Goal: Obtain resource: Obtain resource

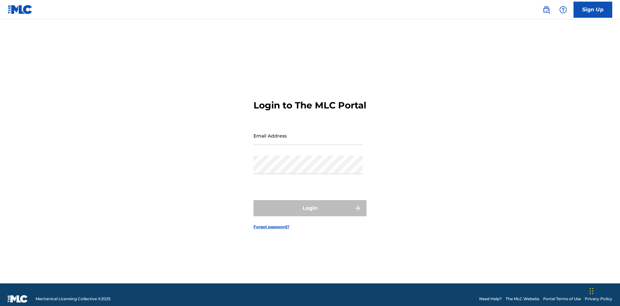
scroll to position [8, 0]
click at [308, 133] on input "Email Address" at bounding box center [307, 136] width 109 height 18
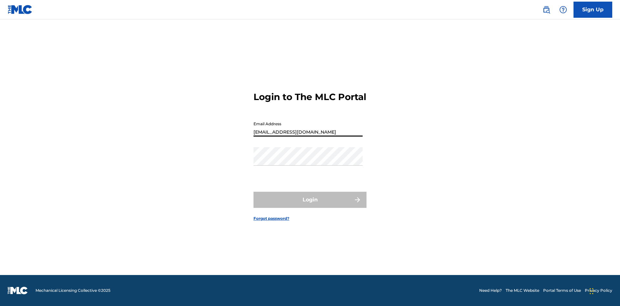
scroll to position [0, 17]
type input "[EMAIL_ADDRESS][DOMAIN_NAME]"
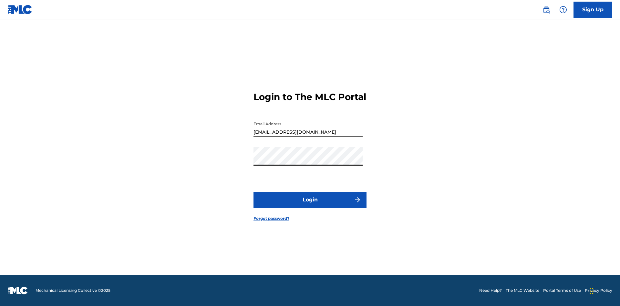
click at [310, 205] on button "Login" at bounding box center [309, 200] width 113 height 16
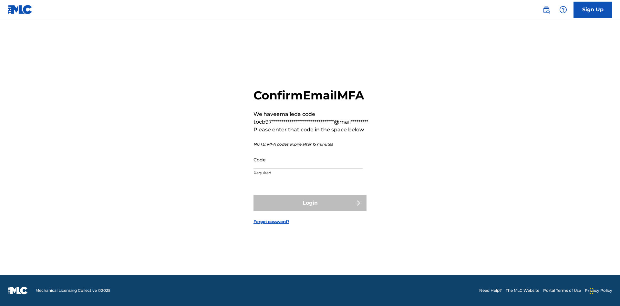
click at [308, 159] on input "Code" at bounding box center [307, 159] width 109 height 18
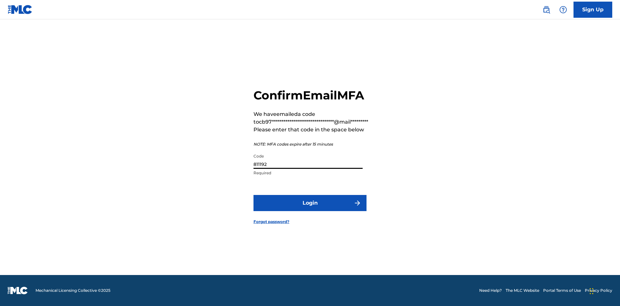
type input "811192"
click at [310, 203] on button "Login" at bounding box center [309, 203] width 113 height 16
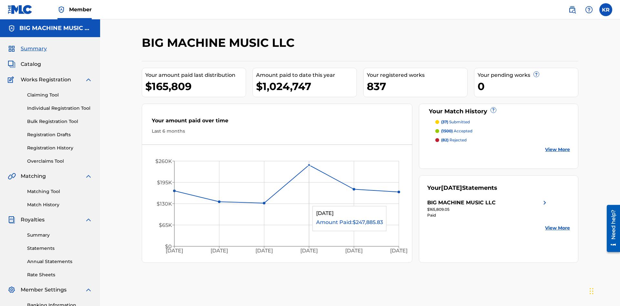
click at [31, 60] on span "Catalog" at bounding box center [31, 64] width 20 height 8
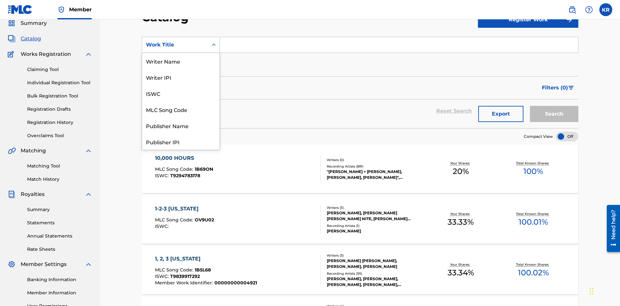
scroll to position [97, 0]
click at [181, 126] on div "ISRC" at bounding box center [180, 125] width 77 height 16
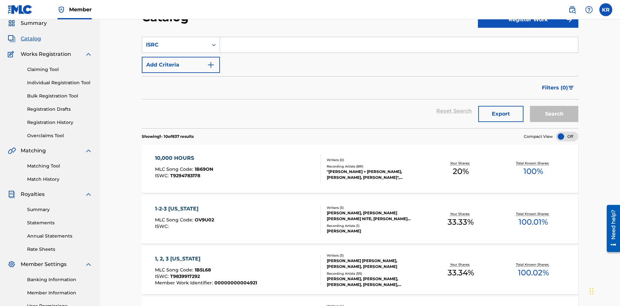
click at [399, 46] on input "Search Form" at bounding box center [399, 44] width 358 height 15
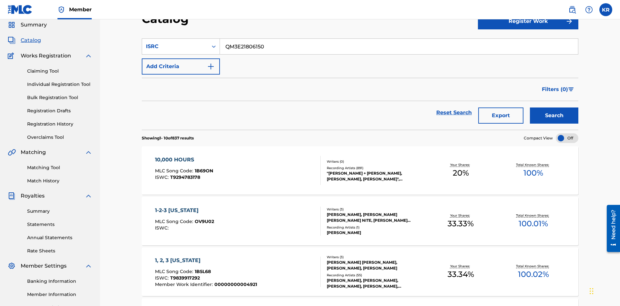
type input "QM3E21806150"
click at [554, 107] on button "Search" at bounding box center [554, 115] width 48 height 16
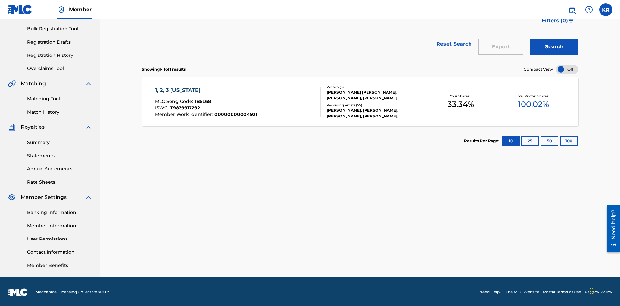
scroll to position [94, 0]
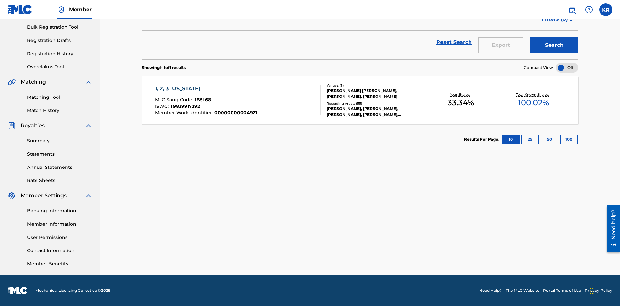
click at [560, 139] on button "100" at bounding box center [569, 140] width 18 height 10
click at [202, 100] on span "1B5L68" at bounding box center [203, 100] width 16 height 6
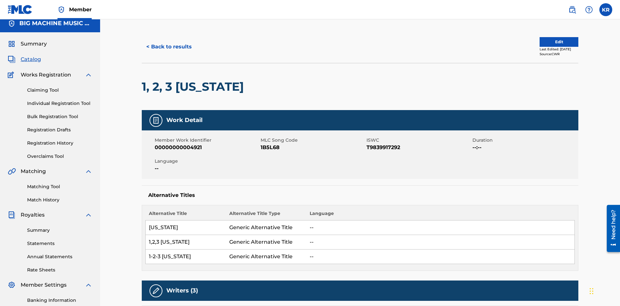
click at [168, 47] on button "< Back to results" at bounding box center [169, 47] width 55 height 16
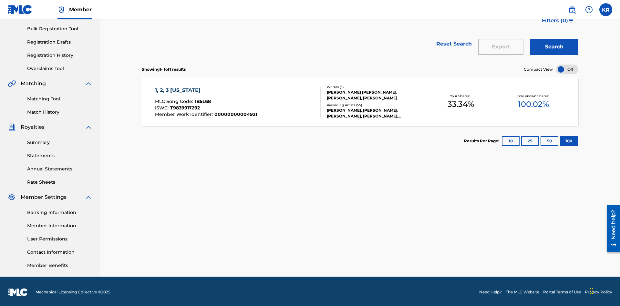
scroll to position [25, 0]
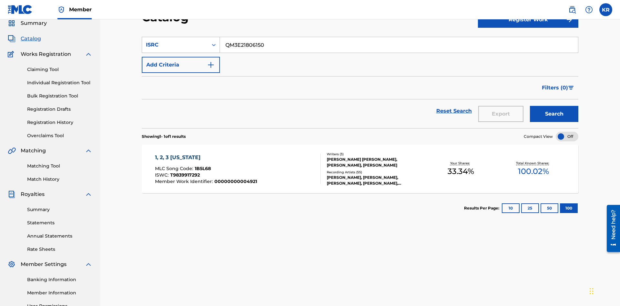
click at [175, 45] on div "ISRC" at bounding box center [175, 45] width 58 height 8
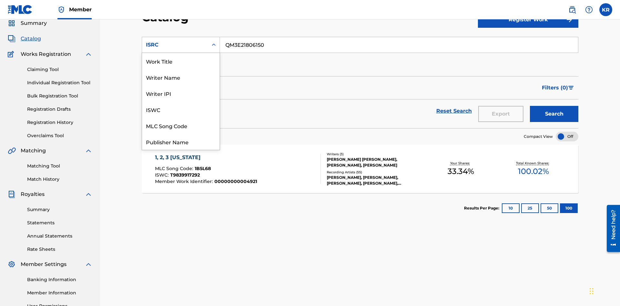
scroll to position [97, 0]
click at [181, 109] on div "Recording Title" at bounding box center [180, 109] width 77 height 16
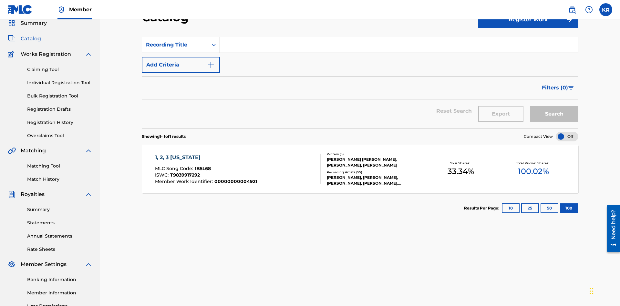
click at [399, 46] on input "Search Form" at bounding box center [399, 44] width 358 height 15
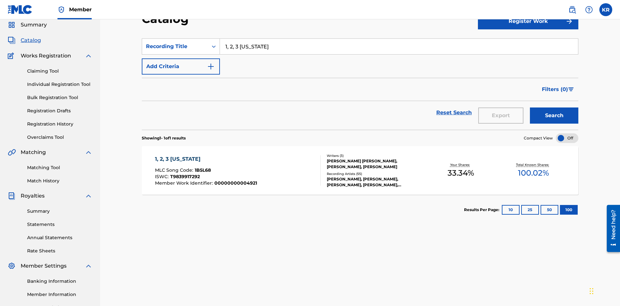
type input "1, 2, 3 [US_STATE]"
click at [554, 107] on button "Search" at bounding box center [554, 115] width 48 height 16
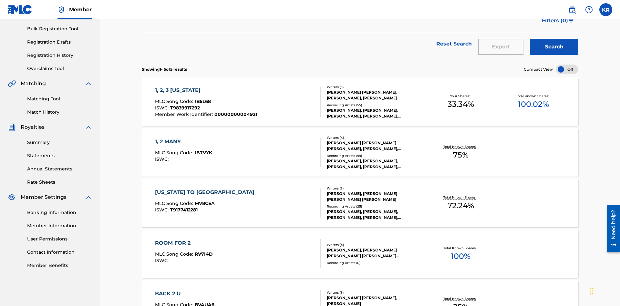
scroll to position [177, 0]
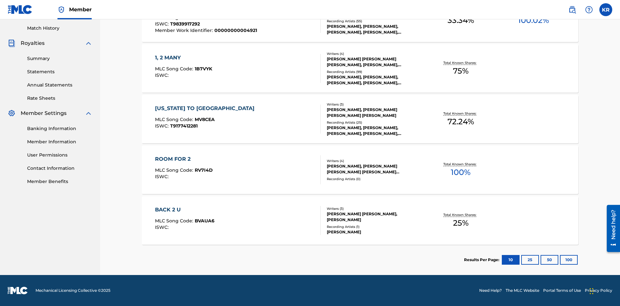
click at [560, 260] on button "100" at bounding box center [569, 260] width 18 height 10
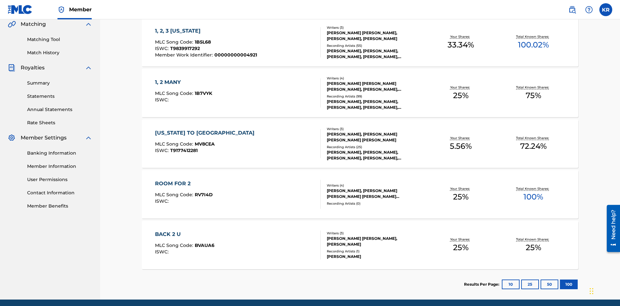
scroll to position [147, 0]
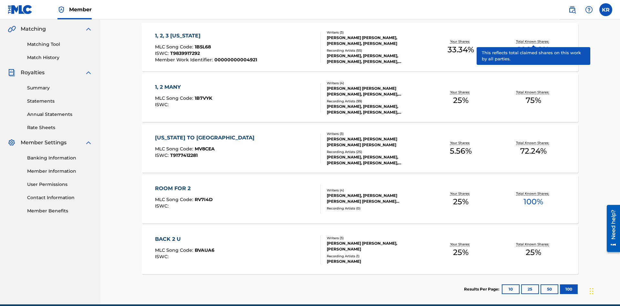
click at [202, 44] on span "1B5L68" at bounding box center [203, 47] width 16 height 6
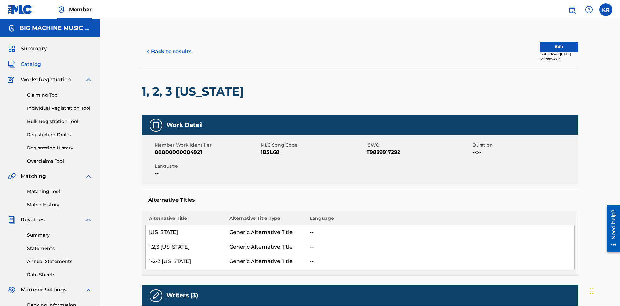
click at [168, 47] on button "< Back to results" at bounding box center [169, 52] width 55 height 16
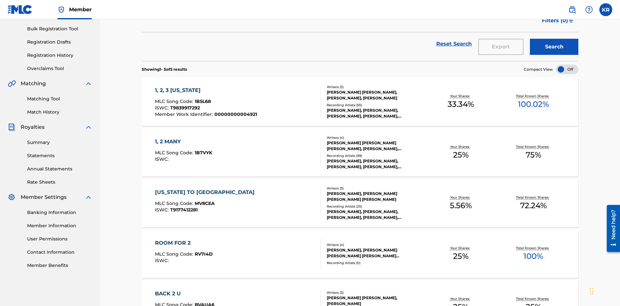
scroll to position [25, 0]
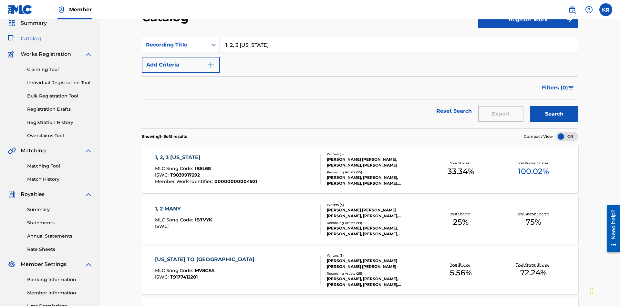
click at [175, 45] on div "Recording Title" at bounding box center [175, 45] width 58 height 8
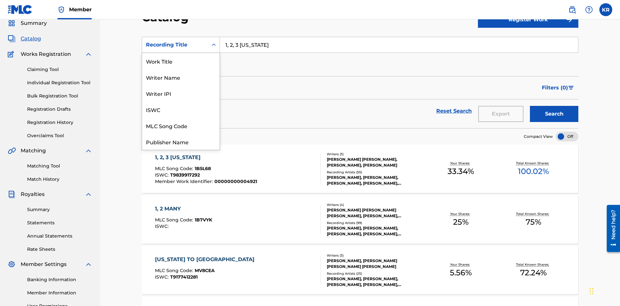
scroll to position [97, 0]
click at [181, 93] on div "Member Work Identifier" at bounding box center [180, 93] width 77 height 16
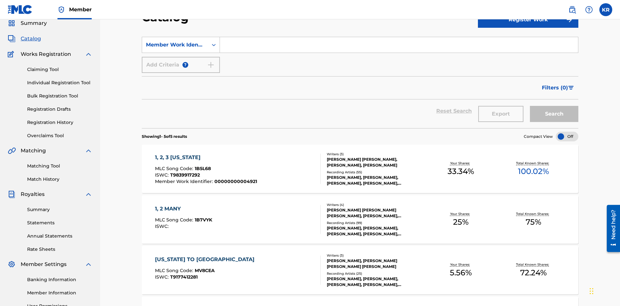
click at [399, 46] on input "Search Form" at bounding box center [399, 44] width 358 height 15
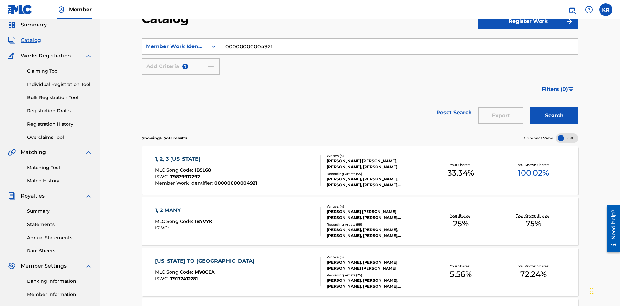
type input "00000000004921"
click at [554, 107] on button "Search" at bounding box center [554, 115] width 48 height 16
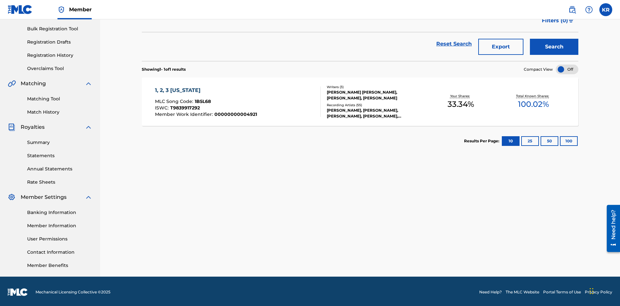
scroll to position [94, 0]
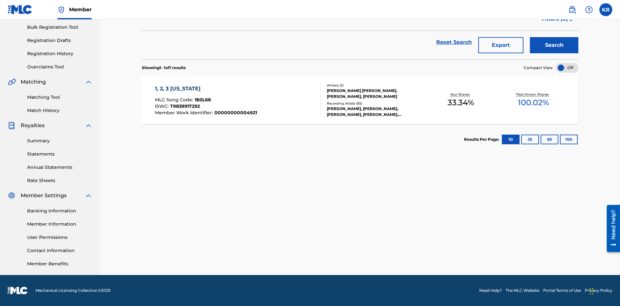
click at [560, 139] on button "100" at bounding box center [569, 140] width 18 height 10
click at [202, 100] on span "1B5L68" at bounding box center [203, 100] width 16 height 6
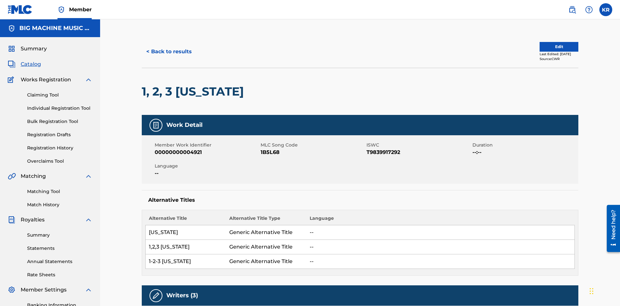
click at [168, 47] on button "< Back to results" at bounding box center [169, 52] width 55 height 16
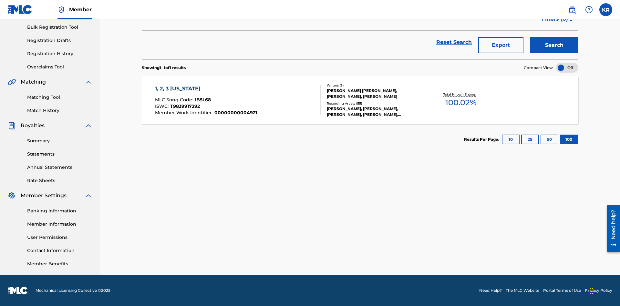
click at [501, 47] on button "Export" at bounding box center [500, 45] width 45 height 16
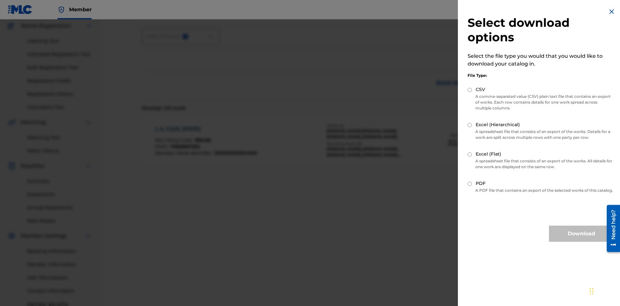
click at [470, 154] on input "Excel (Flat)" at bounding box center [469, 154] width 4 height 4
radio input "true"
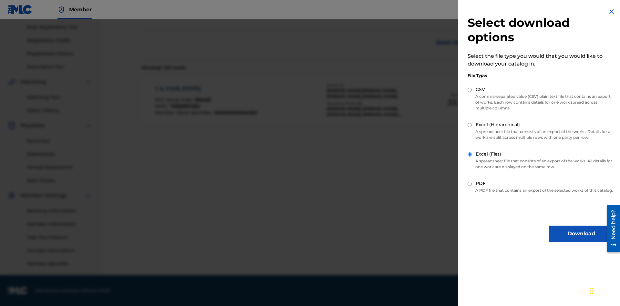
click at [581, 239] on button "Download" at bounding box center [581, 234] width 65 height 16
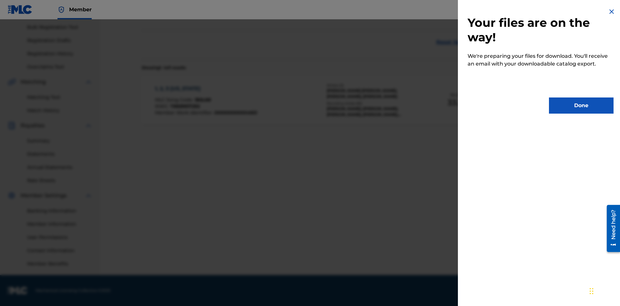
click at [581, 106] on button "Done" at bounding box center [581, 105] width 65 height 16
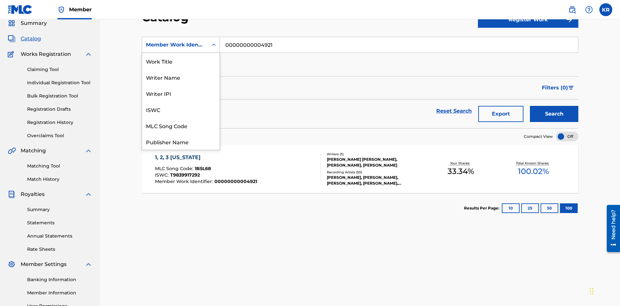
scroll to position [97, 0]
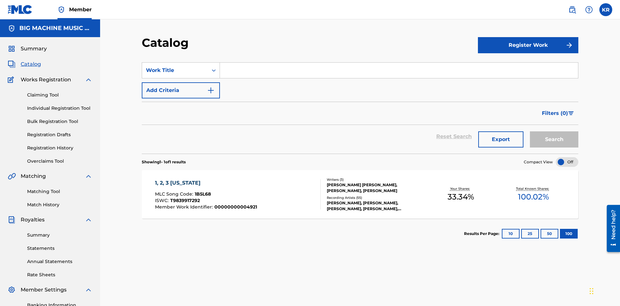
click at [399, 63] on input "Search Form" at bounding box center [399, 70] width 358 height 15
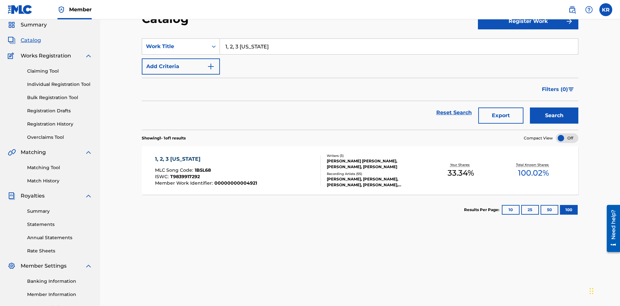
type input "1, 2, 3 [US_STATE]"
click at [554, 107] on button "Search" at bounding box center [554, 115] width 48 height 16
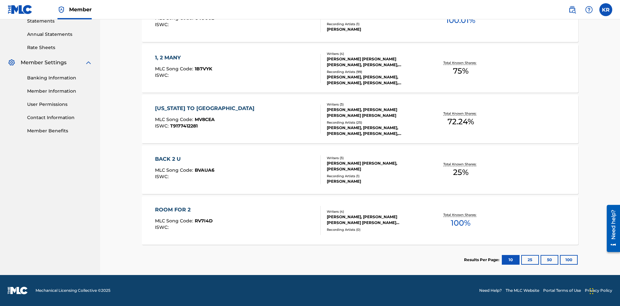
click at [560, 260] on button "100" at bounding box center [569, 260] width 18 height 10
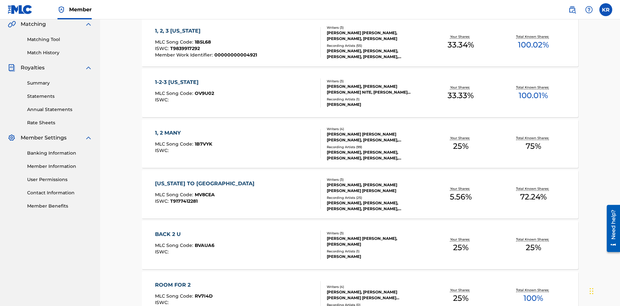
scroll to position [147, 0]
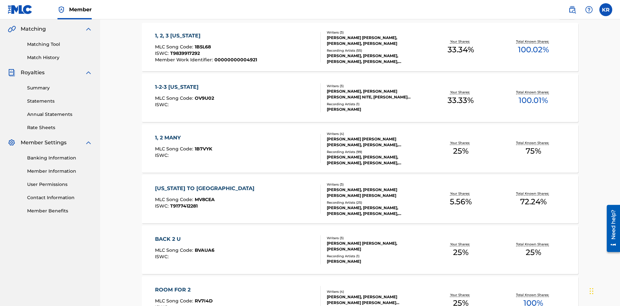
click at [202, 44] on span "1B5L68" at bounding box center [203, 47] width 16 height 6
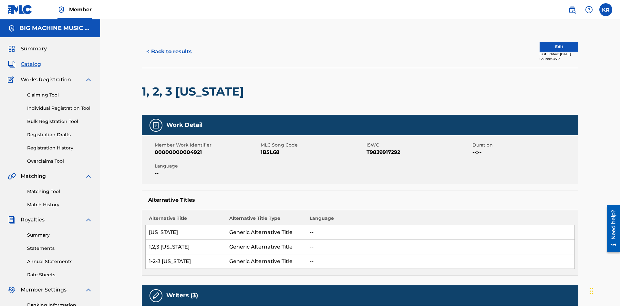
click at [168, 47] on button "< Back to results" at bounding box center [169, 52] width 55 height 16
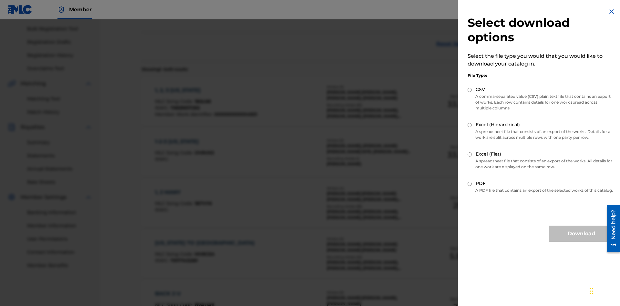
click at [470, 125] on input "Excel (Hierarchical)" at bounding box center [469, 125] width 4 height 4
radio input "true"
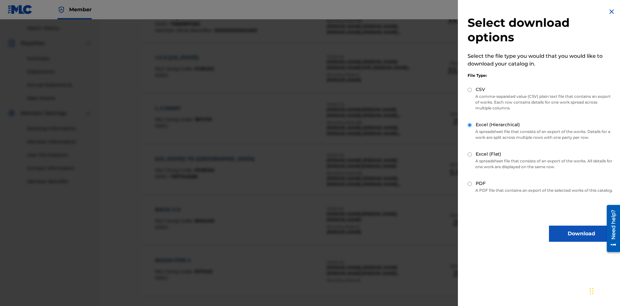
click at [581, 239] on button "Download" at bounding box center [581, 234] width 65 height 16
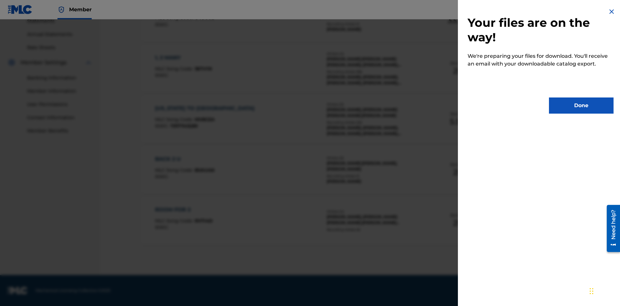
click at [581, 106] on button "Done" at bounding box center [581, 105] width 65 height 16
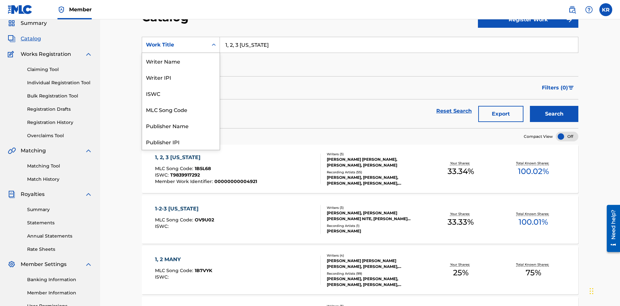
scroll to position [97, 0]
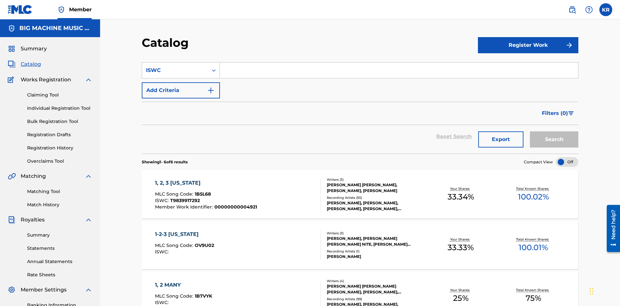
click at [399, 63] on input "Search Form" at bounding box center [399, 70] width 358 height 15
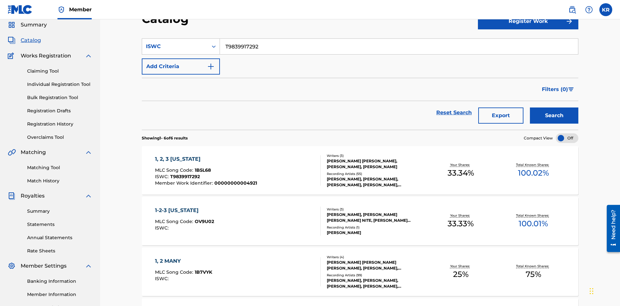
type input "T9839917292"
click at [554, 107] on button "Search" at bounding box center [554, 115] width 48 height 16
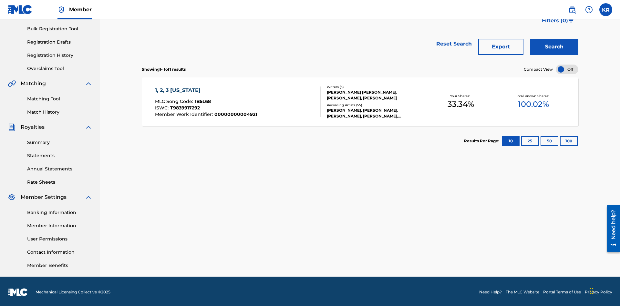
scroll to position [94, 0]
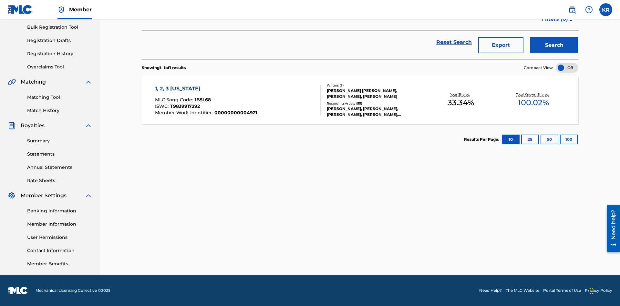
click at [560, 139] on button "100" at bounding box center [569, 140] width 18 height 10
click at [202, 100] on span "1B5L68" at bounding box center [203, 100] width 16 height 6
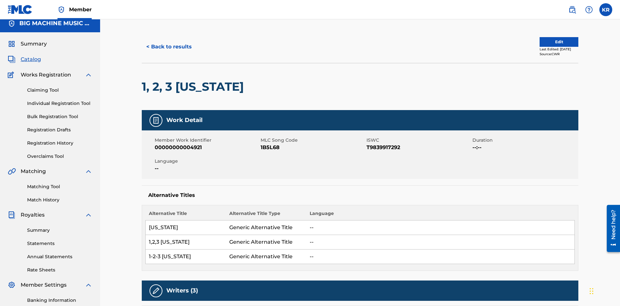
click at [168, 47] on button "< Back to results" at bounding box center [169, 47] width 55 height 16
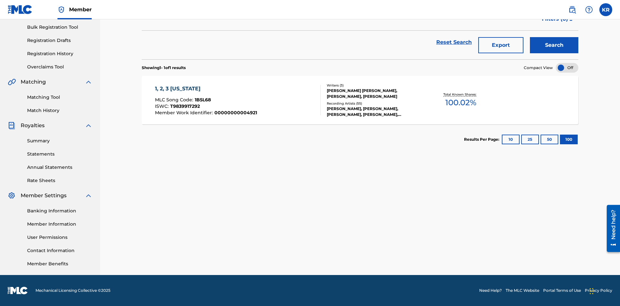
click at [501, 47] on button "Export" at bounding box center [500, 45] width 45 height 16
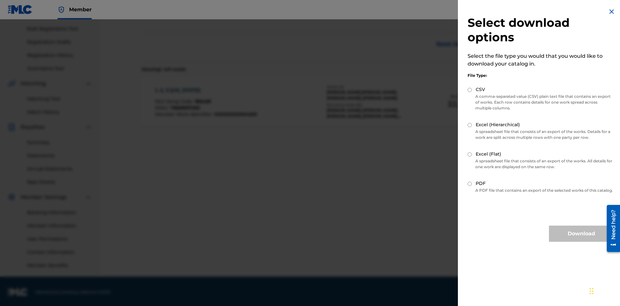
click at [470, 90] on input "CSV" at bounding box center [469, 90] width 4 height 4
radio input "true"
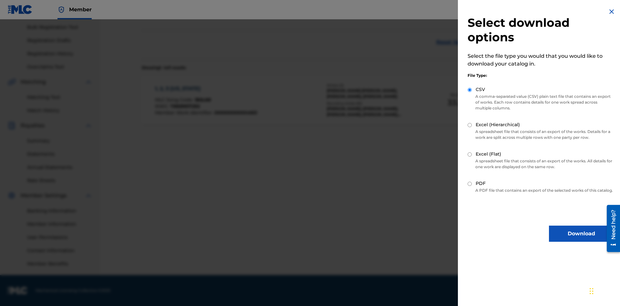
click at [581, 239] on button "Download" at bounding box center [581, 234] width 65 height 16
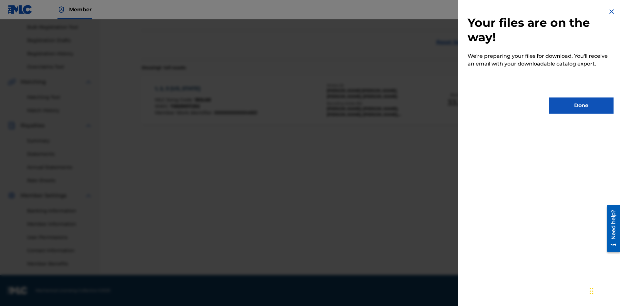
click at [581, 106] on button "Done" at bounding box center [581, 105] width 65 height 16
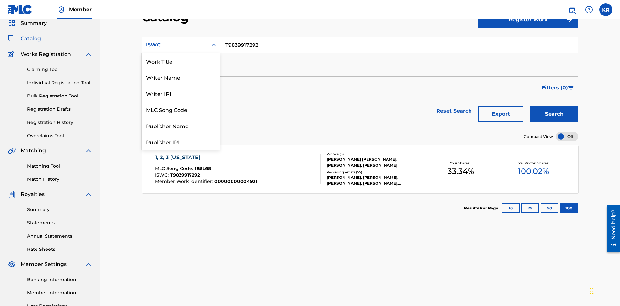
scroll to position [97, 0]
click at [181, 21] on div "MLC Song Code" at bounding box center [180, 13] width 77 height 16
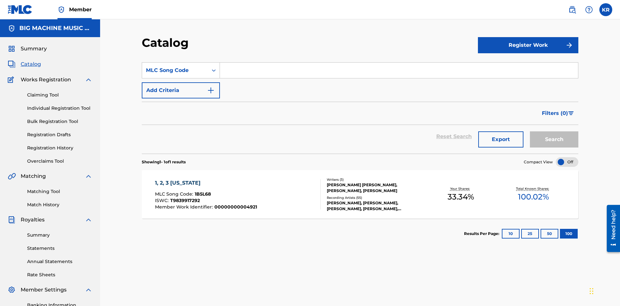
scroll to position [24, 0]
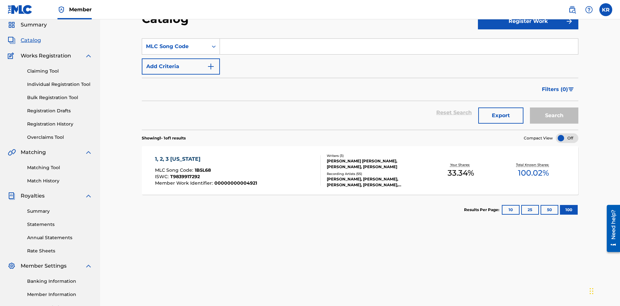
click at [399, 46] on input "Search Form" at bounding box center [399, 46] width 358 height 15
type input "1B5L68"
click at [554, 107] on button "Search" at bounding box center [554, 115] width 48 height 16
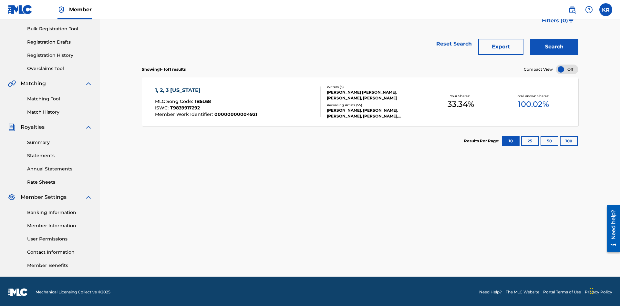
scroll to position [0, 0]
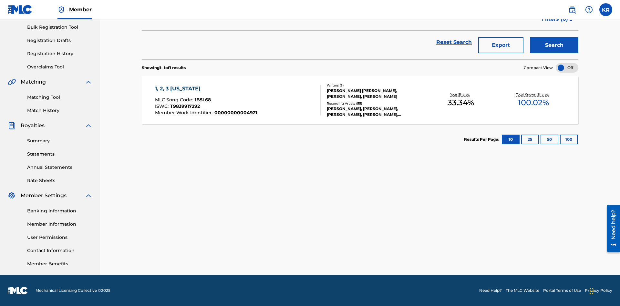
click at [560, 139] on button "100" at bounding box center [569, 140] width 18 height 10
click at [202, 100] on span "1B5L68" at bounding box center [203, 100] width 16 height 6
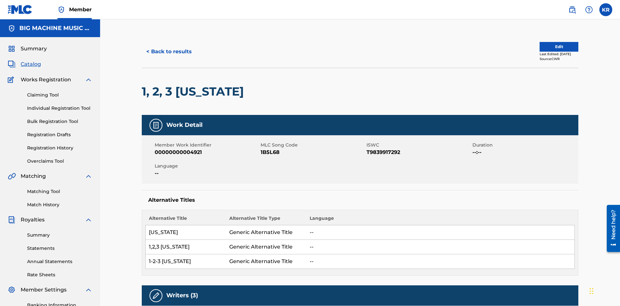
click at [168, 47] on button "< Back to results" at bounding box center [169, 52] width 55 height 16
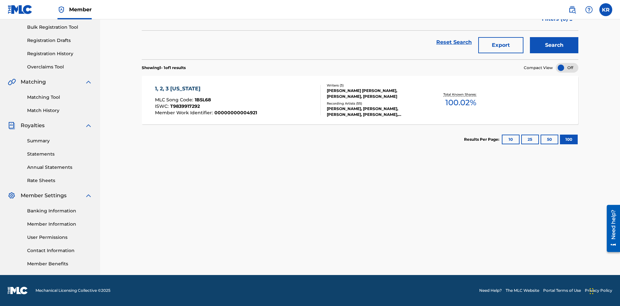
click at [501, 47] on button "Export" at bounding box center [500, 45] width 45 height 16
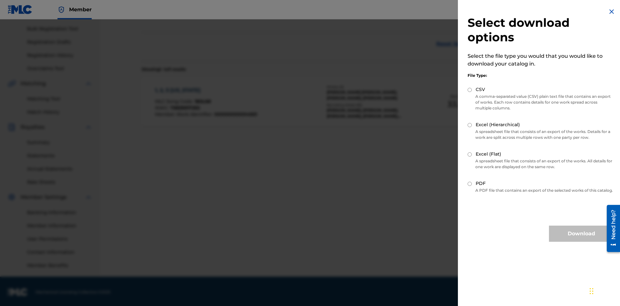
click at [470, 125] on input "Excel (Hierarchical)" at bounding box center [469, 125] width 4 height 4
radio input "true"
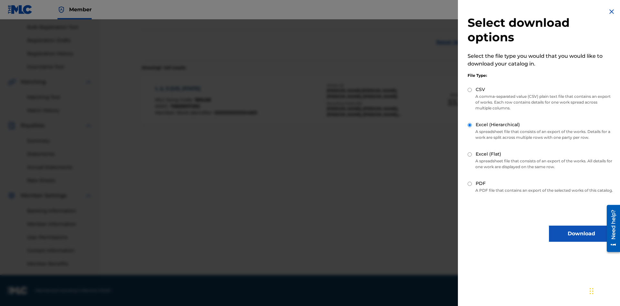
click at [581, 239] on button "Download" at bounding box center [581, 234] width 65 height 16
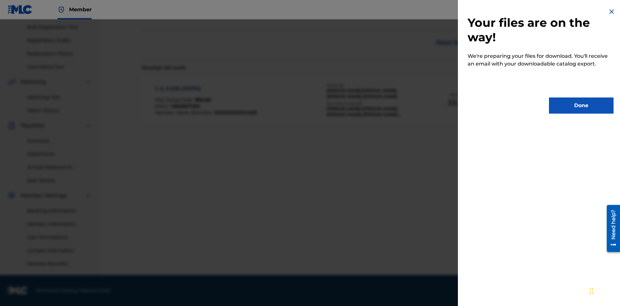
click at [581, 106] on button "Done" at bounding box center [581, 105] width 65 height 16
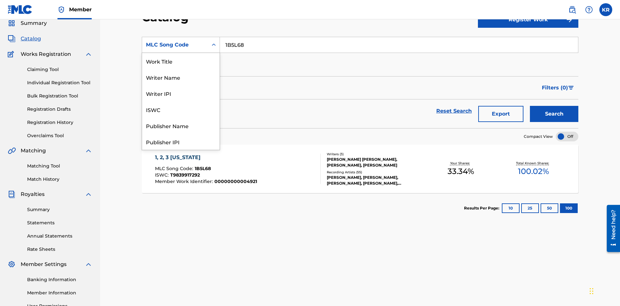
scroll to position [97, 0]
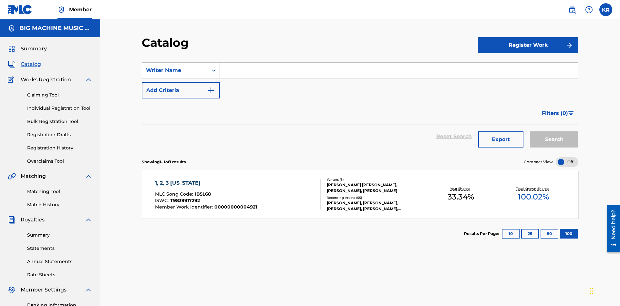
click at [399, 63] on input "Search Form" at bounding box center [399, 70] width 358 height 15
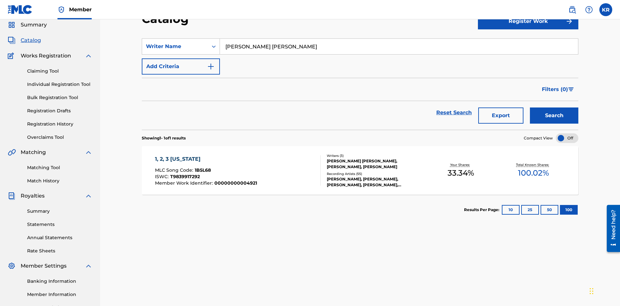
type input "[PERSON_NAME] [PERSON_NAME]"
click at [554, 107] on button "Search" at bounding box center [554, 115] width 48 height 16
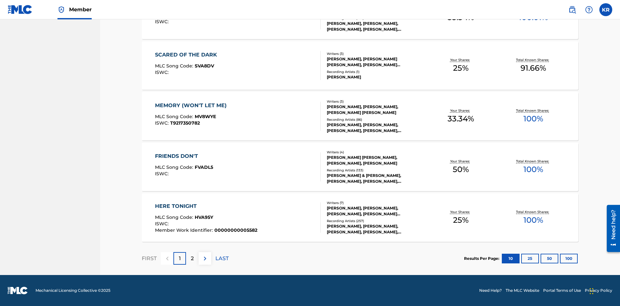
click at [560, 258] on button "100" at bounding box center [569, 259] width 18 height 10
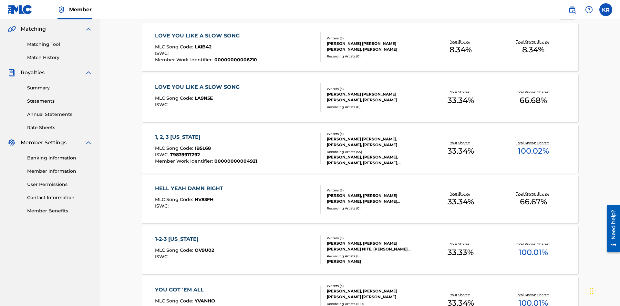
scroll to position [0, 0]
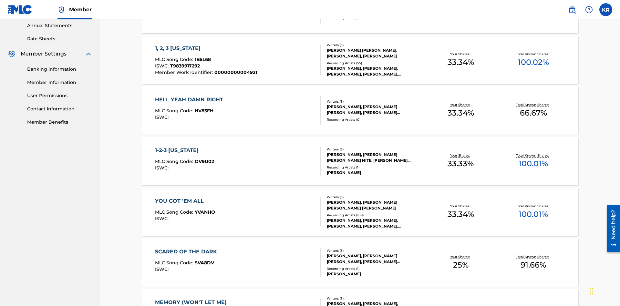
click at [202, 56] on span "1B5L68" at bounding box center [203, 59] width 16 height 6
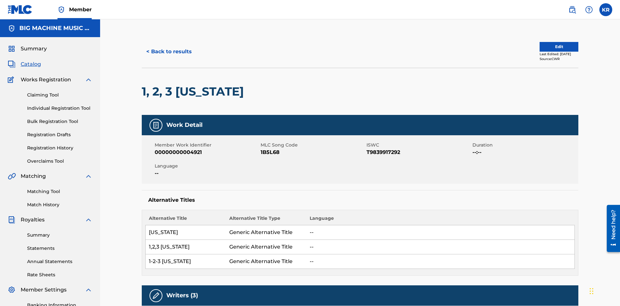
click at [168, 47] on button "< Back to results" at bounding box center [169, 52] width 55 height 16
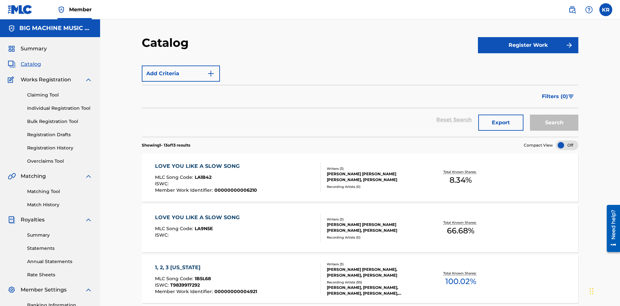
scroll to position [181, 0]
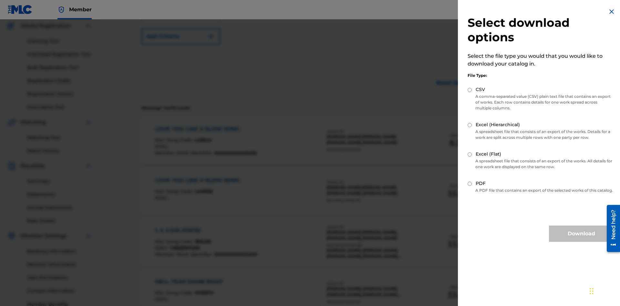
click at [470, 154] on input "Excel (Flat)" at bounding box center [469, 154] width 4 height 4
radio input "true"
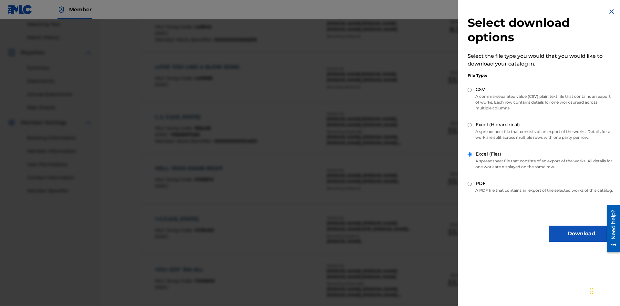
click at [581, 239] on button "Download" at bounding box center [581, 234] width 65 height 16
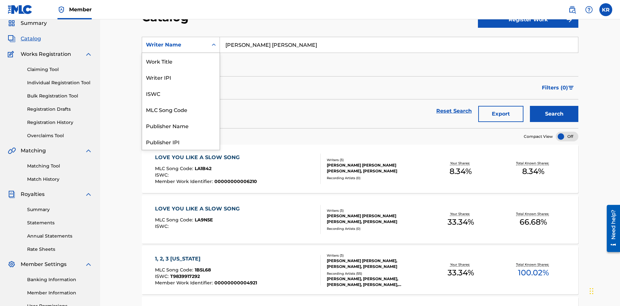
scroll to position [97, 0]
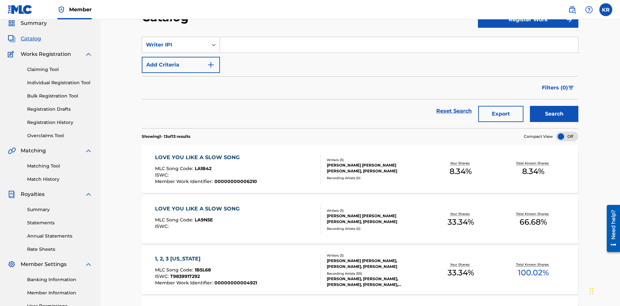
scroll to position [0, 0]
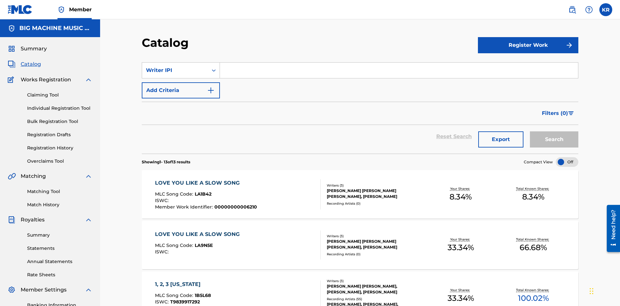
click at [399, 63] on input "Search Form" at bounding box center [399, 70] width 358 height 15
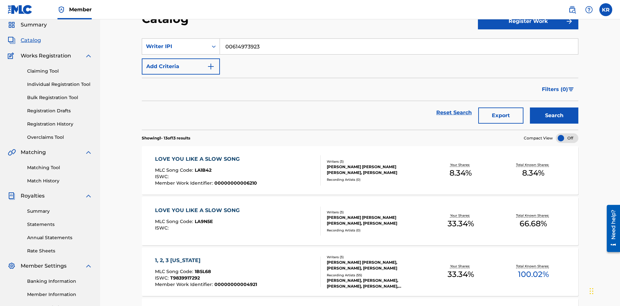
type input "00614973923"
click at [554, 107] on button "Search" at bounding box center [554, 115] width 48 height 16
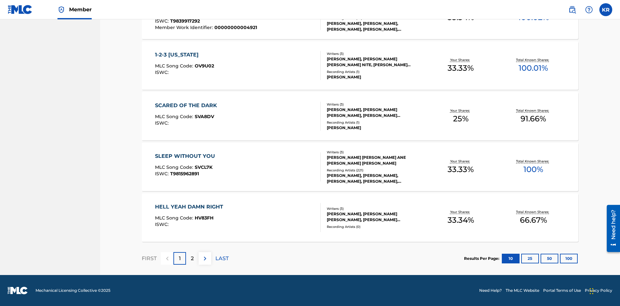
click at [560, 258] on button "100" at bounding box center [569, 259] width 18 height 10
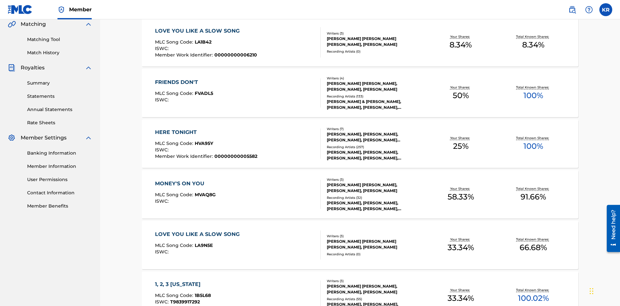
scroll to position [147, 0]
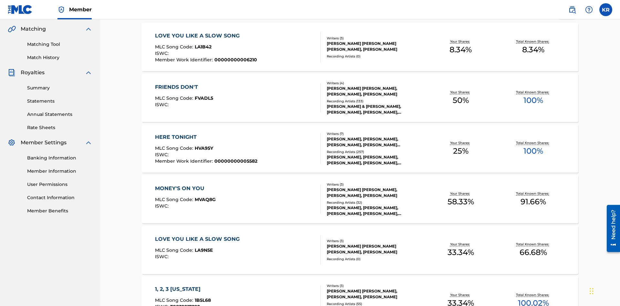
click at [202, 297] on span "1B5L68" at bounding box center [203, 300] width 16 height 6
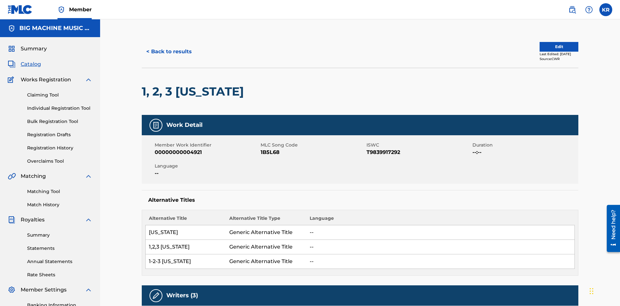
click at [168, 47] on button "< Back to results" at bounding box center [169, 52] width 55 height 16
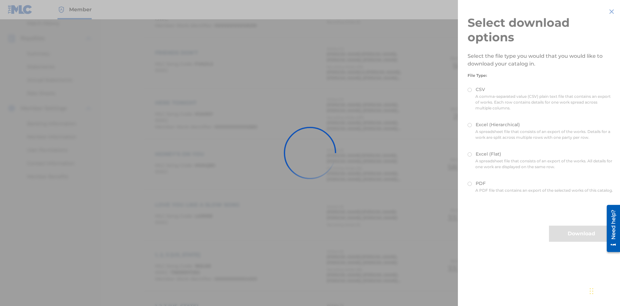
scroll to position [93, 0]
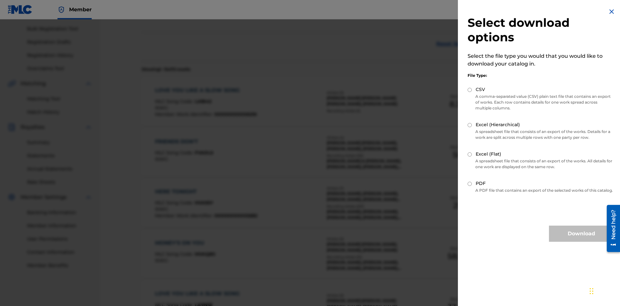
click at [470, 90] on input "CSV" at bounding box center [469, 90] width 4 height 4
radio input "true"
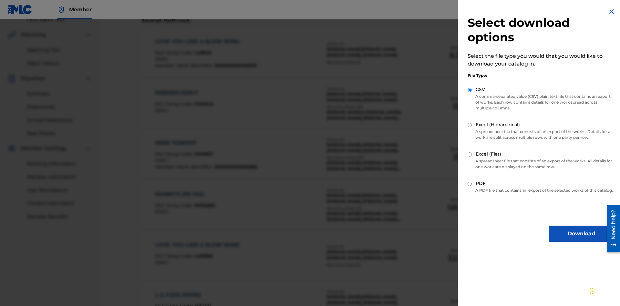
click at [581, 239] on button "Download" at bounding box center [581, 234] width 65 height 16
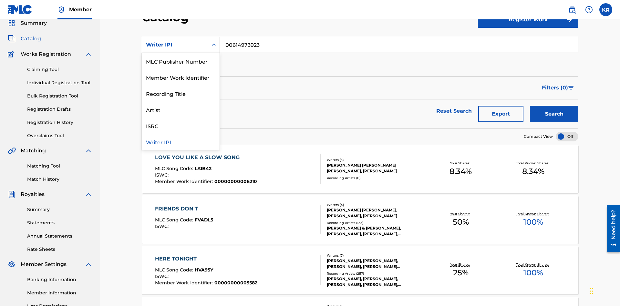
click at [181, 37] on div "Publisher Name" at bounding box center [180, 29] width 77 height 16
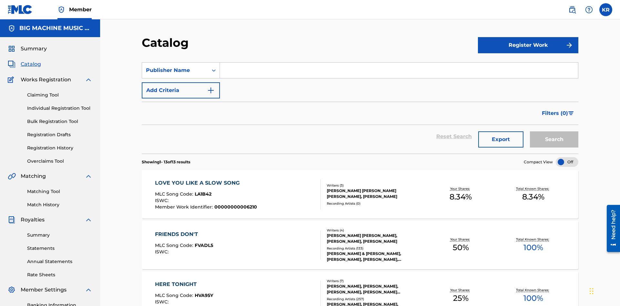
click at [399, 63] on input "Search Form" at bounding box center [399, 70] width 358 height 15
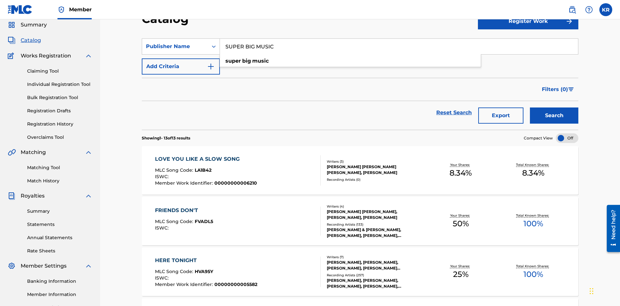
type input "SUPER BIG MUSIC"
click at [554, 107] on button "Search" at bounding box center [554, 115] width 48 height 16
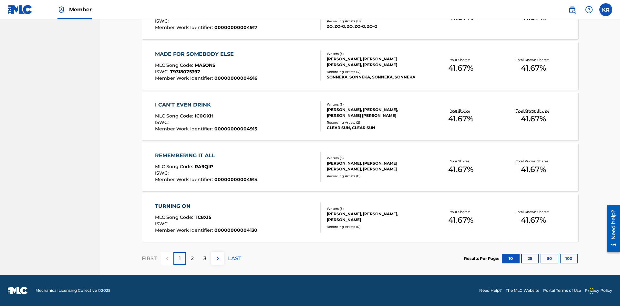
click at [560, 258] on button "100" at bounding box center [569, 259] width 18 height 10
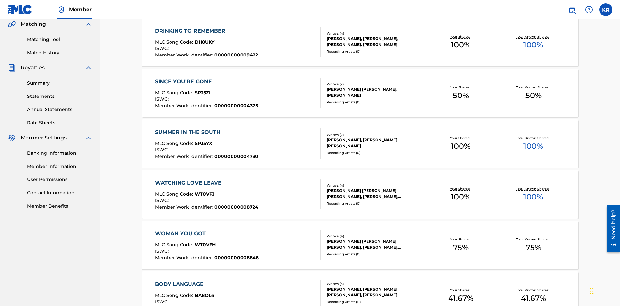
scroll to position [147, 0]
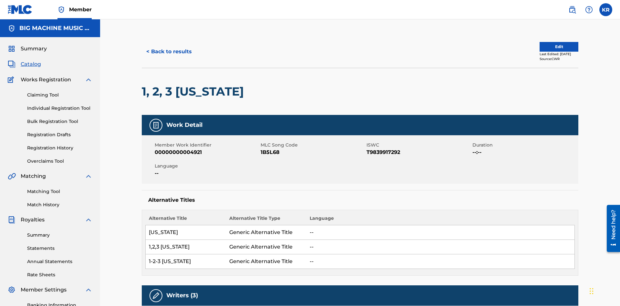
click at [168, 47] on button "< Back to results" at bounding box center [169, 52] width 55 height 16
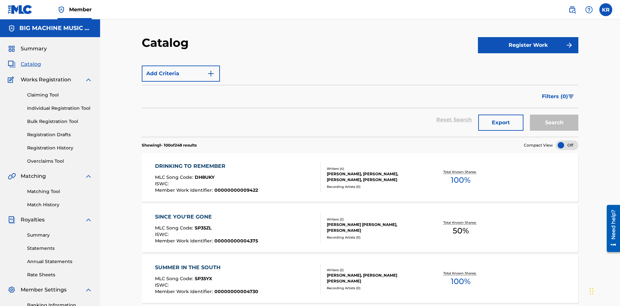
scroll to position [181, 0]
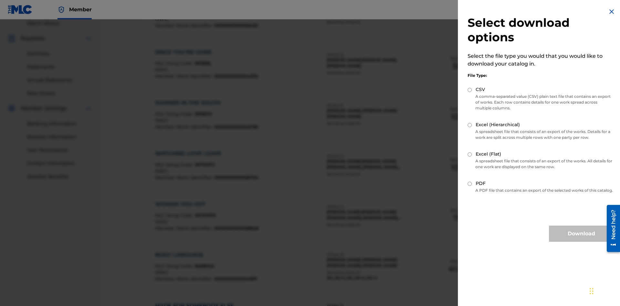
scroll to position [93, 0]
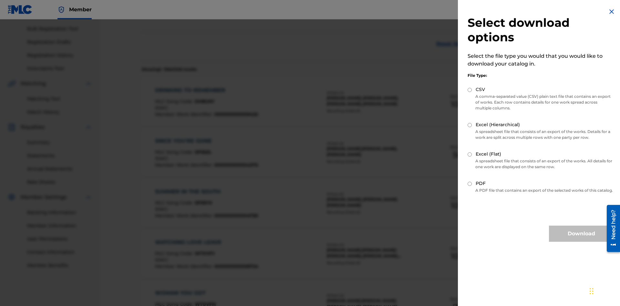
click at [470, 125] on input "Excel (Hierarchical)" at bounding box center [469, 125] width 4 height 4
radio input "true"
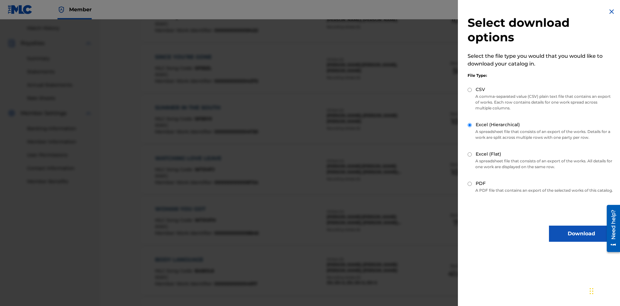
click at [581, 239] on button "Download" at bounding box center [581, 234] width 65 height 16
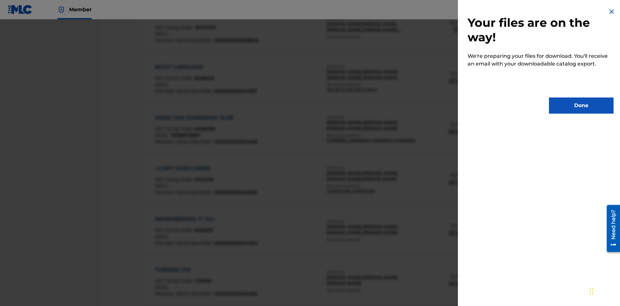
click at [581, 106] on button "Done" at bounding box center [581, 105] width 65 height 16
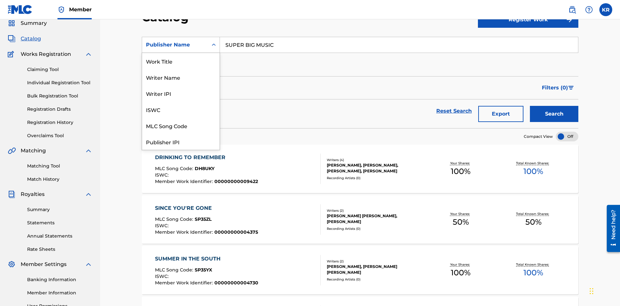
scroll to position [97, 0]
click at [181, 53] on div "Publisher IPI" at bounding box center [180, 45] width 77 height 16
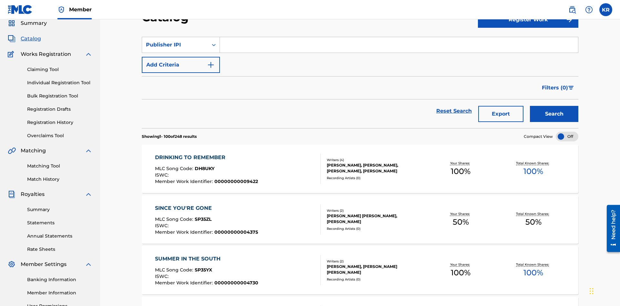
scroll to position [0, 0]
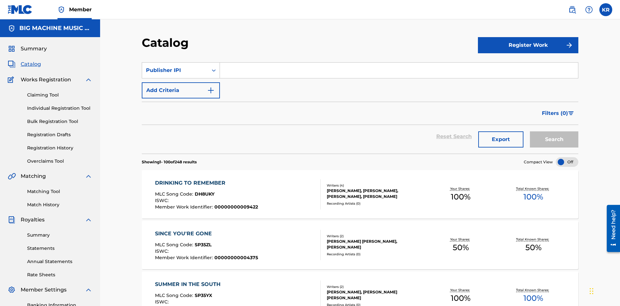
click at [399, 63] on input "Search Form" at bounding box center [399, 70] width 358 height 15
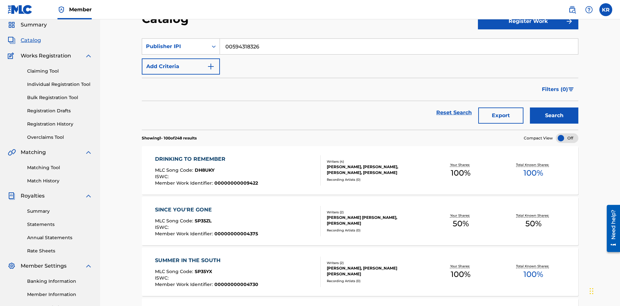
type input "00594318326"
click at [554, 107] on button "Search" at bounding box center [554, 115] width 48 height 16
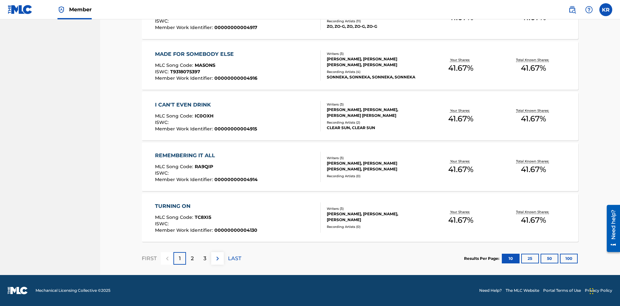
click at [560, 258] on button "100" at bounding box center [569, 259] width 18 height 10
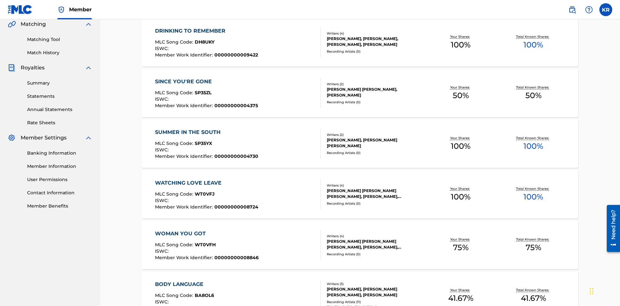
scroll to position [147, 0]
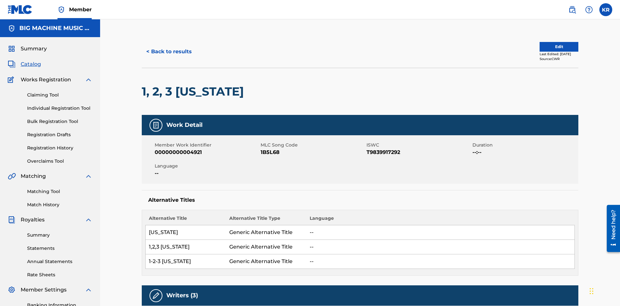
click at [168, 47] on button "< Back to results" at bounding box center [169, 52] width 55 height 16
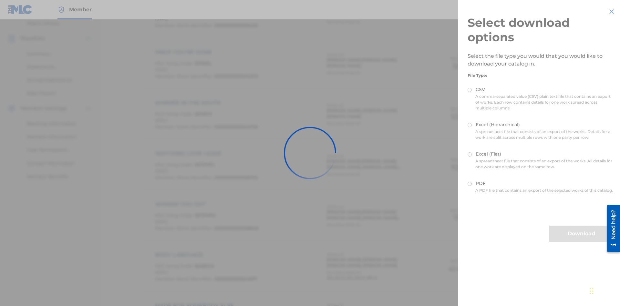
scroll to position [93, 0]
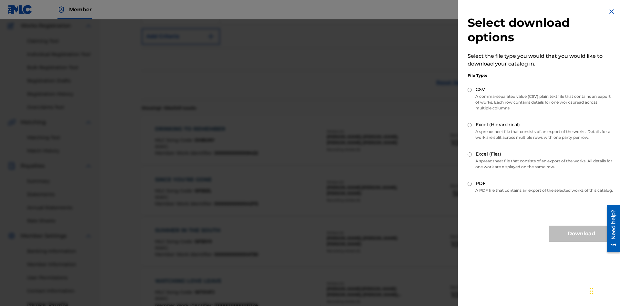
click at [470, 154] on input "Excel (Flat)" at bounding box center [469, 154] width 4 height 4
radio input "true"
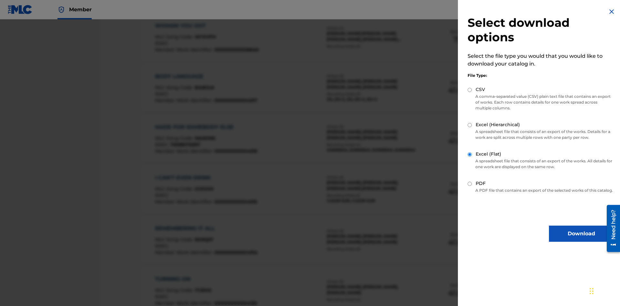
click at [581, 239] on button "Download" at bounding box center [581, 234] width 65 height 16
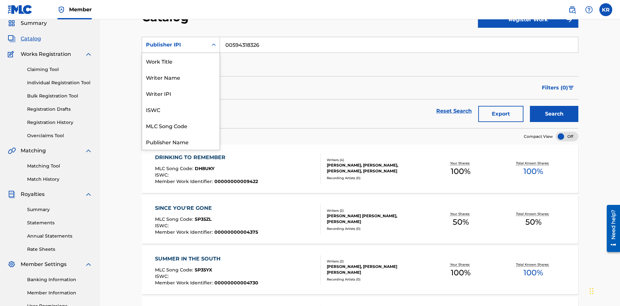
scroll to position [97, 0]
click at [181, 109] on div "Artist" at bounding box center [180, 109] width 77 height 16
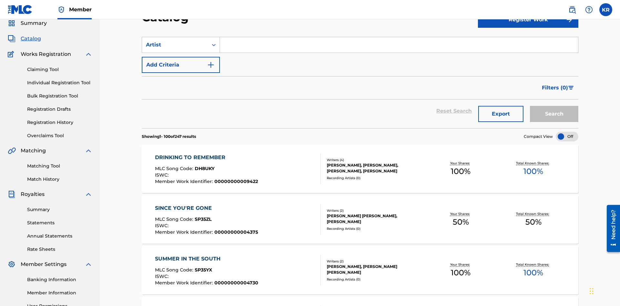
click at [399, 46] on input "Search Form" at bounding box center [399, 44] width 358 height 15
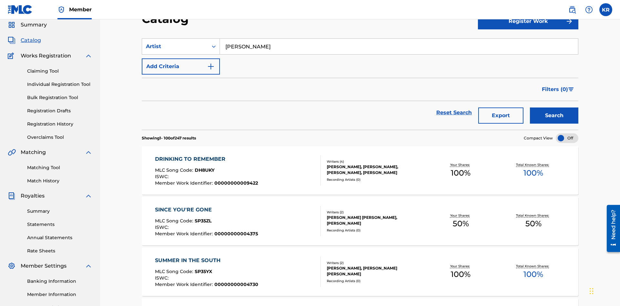
type input "[PERSON_NAME]"
click at [554, 107] on button "Search" at bounding box center [554, 115] width 48 height 16
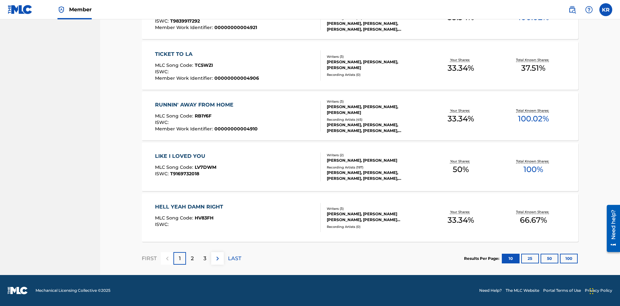
click at [560, 258] on button "100" at bounding box center [569, 259] width 18 height 10
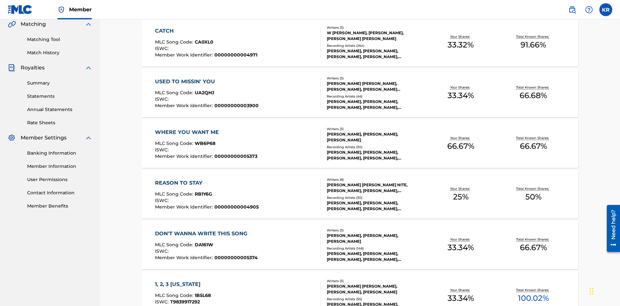
scroll to position [147, 0]
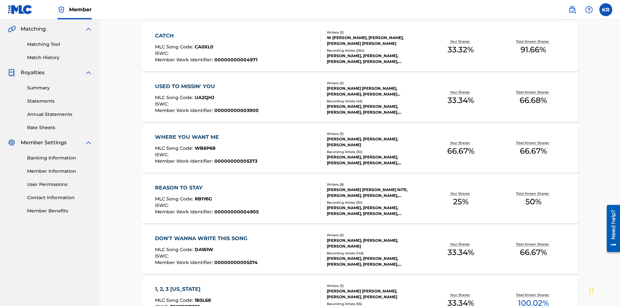
click at [202, 297] on span "1B5L68" at bounding box center [203, 300] width 16 height 6
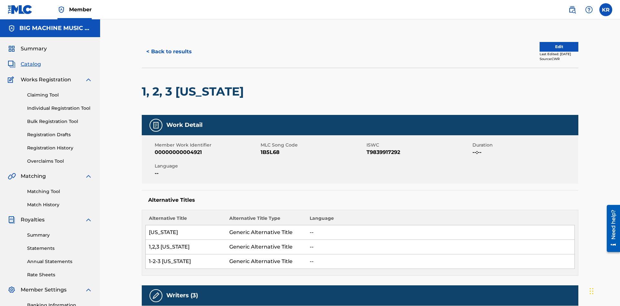
click at [168, 47] on button "< Back to results" at bounding box center [169, 52] width 55 height 16
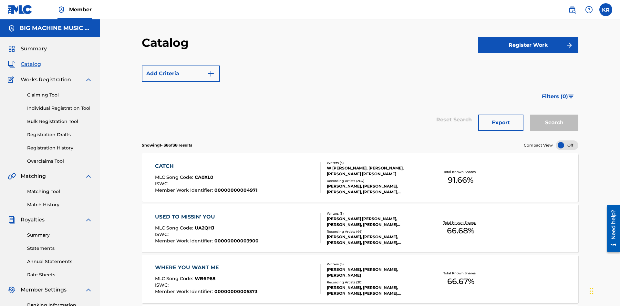
scroll to position [181, 0]
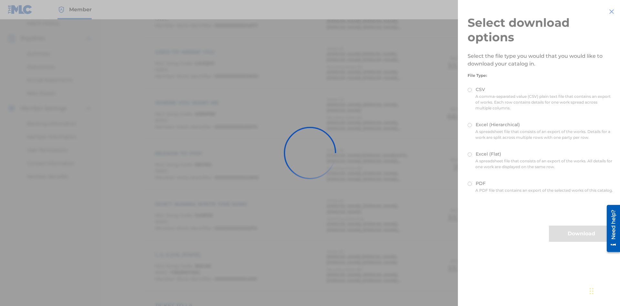
scroll to position [93, 0]
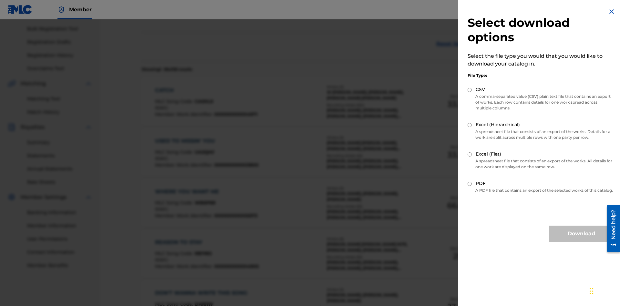
click at [470, 125] on input "Excel (Hierarchical)" at bounding box center [469, 125] width 4 height 4
radio input "true"
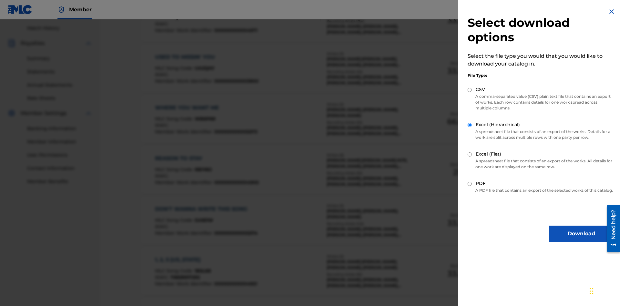
click at [581, 239] on button "Download" at bounding box center [581, 234] width 65 height 16
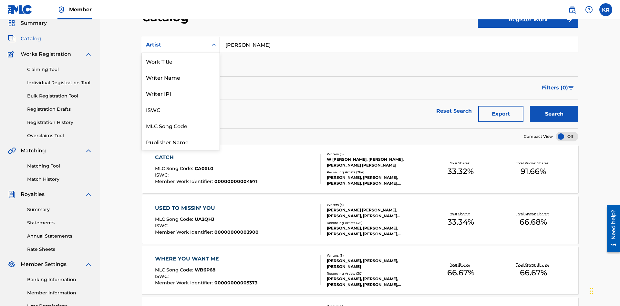
scroll to position [97, 0]
click at [181, 77] on div "MLC Publisher Number" at bounding box center [180, 77] width 77 height 16
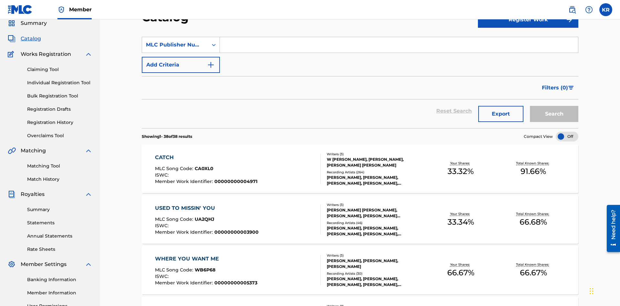
click at [399, 46] on input "Search Form" at bounding box center [399, 44] width 358 height 15
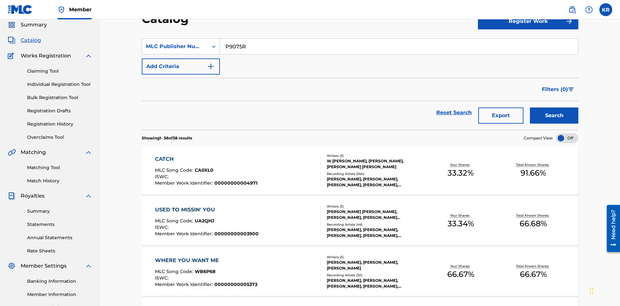
type input "P9075R"
click at [554, 107] on button "Search" at bounding box center [554, 115] width 48 height 16
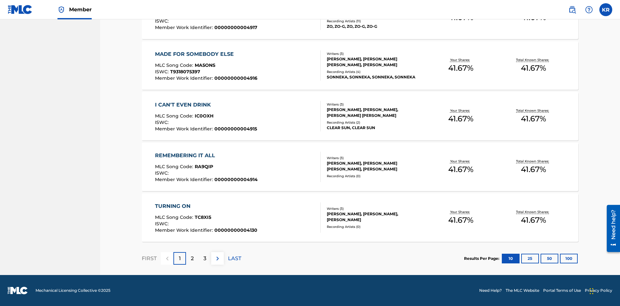
click at [560, 258] on button "100" at bounding box center [569, 259] width 18 height 10
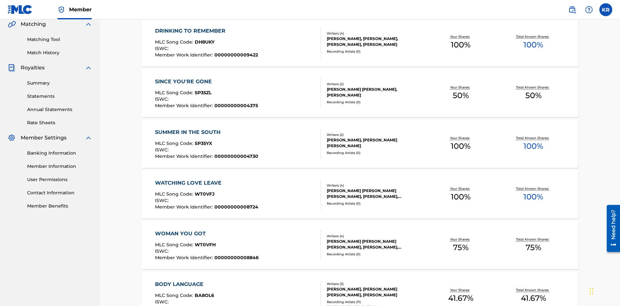
scroll to position [147, 0]
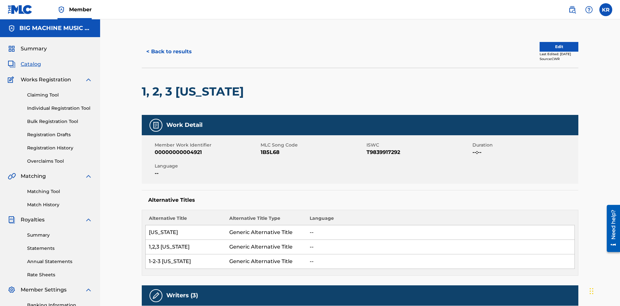
click at [168, 47] on button "< Back to results" at bounding box center [169, 52] width 55 height 16
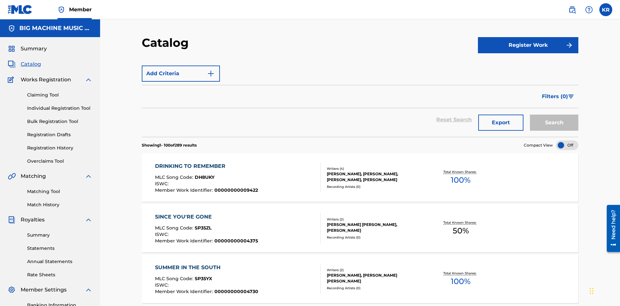
scroll to position [181, 0]
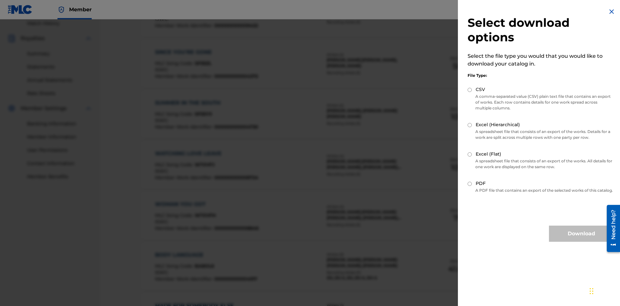
scroll to position [93, 0]
